Goal: Task Accomplishment & Management: Use online tool/utility

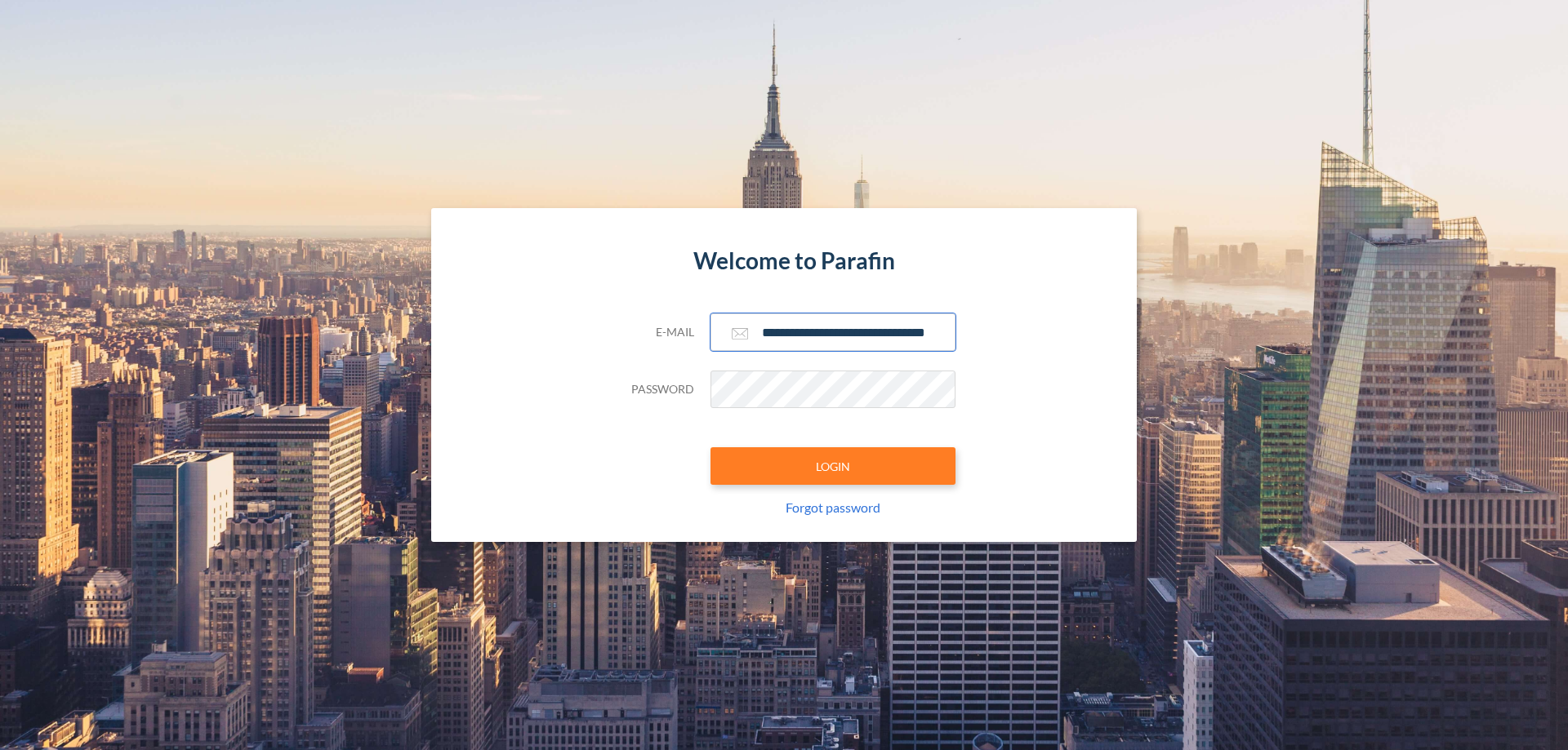
type input "**********"
click at [833, 466] on button "LOGIN" at bounding box center [833, 466] width 245 height 37
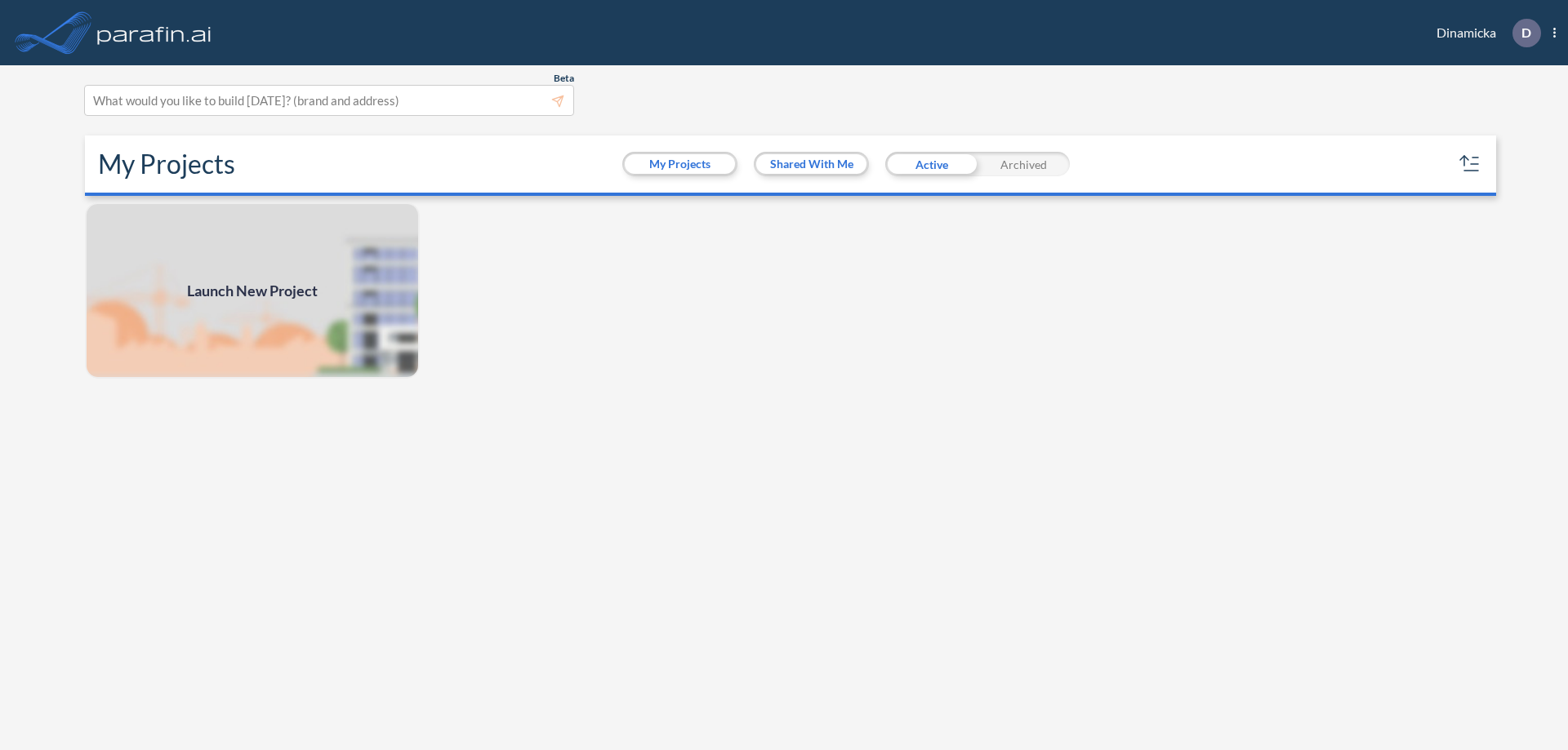
scroll to position [4, 0]
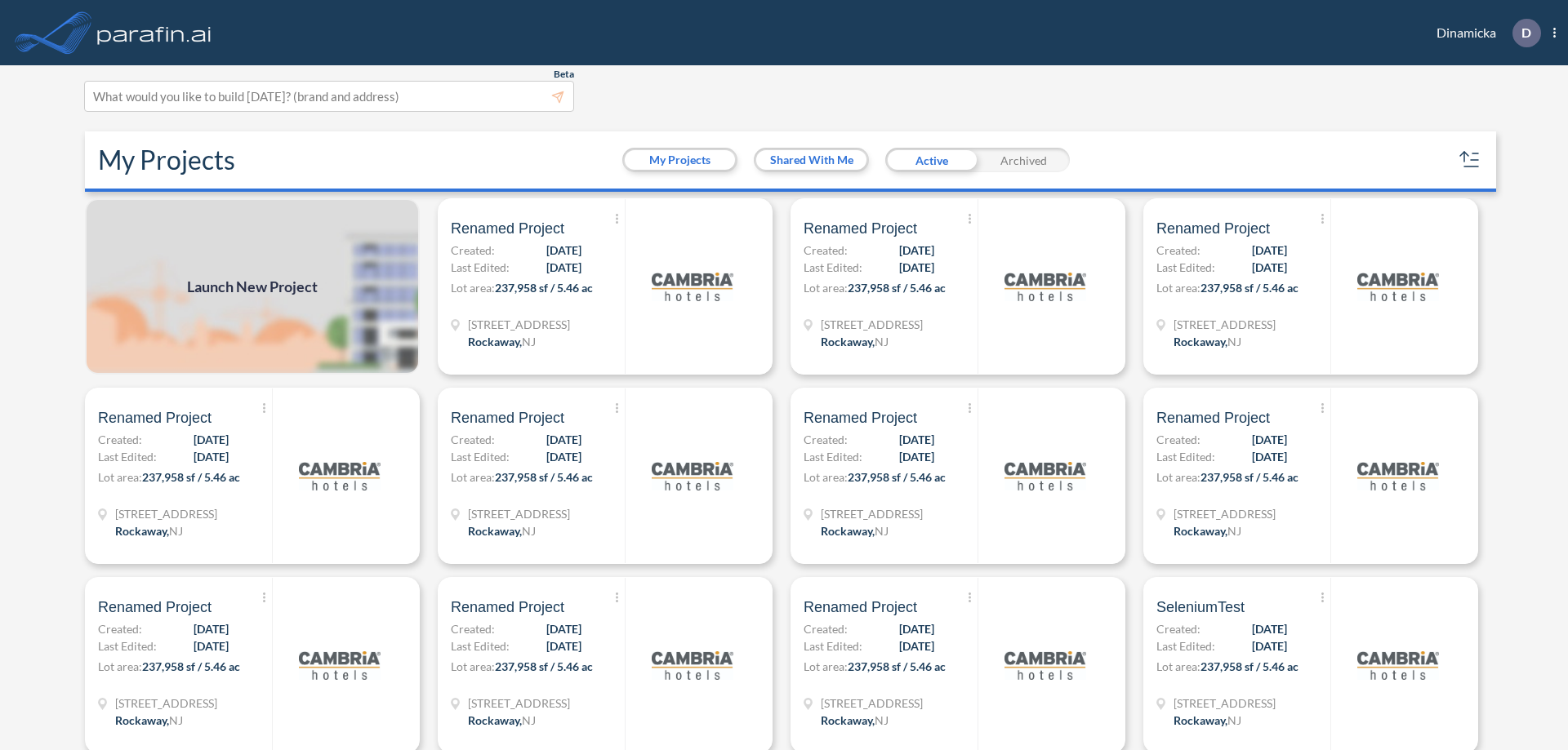
click at [253, 286] on span "Launch New Project" at bounding box center [252, 286] width 131 height 22
